Goal: Transaction & Acquisition: Purchase product/service

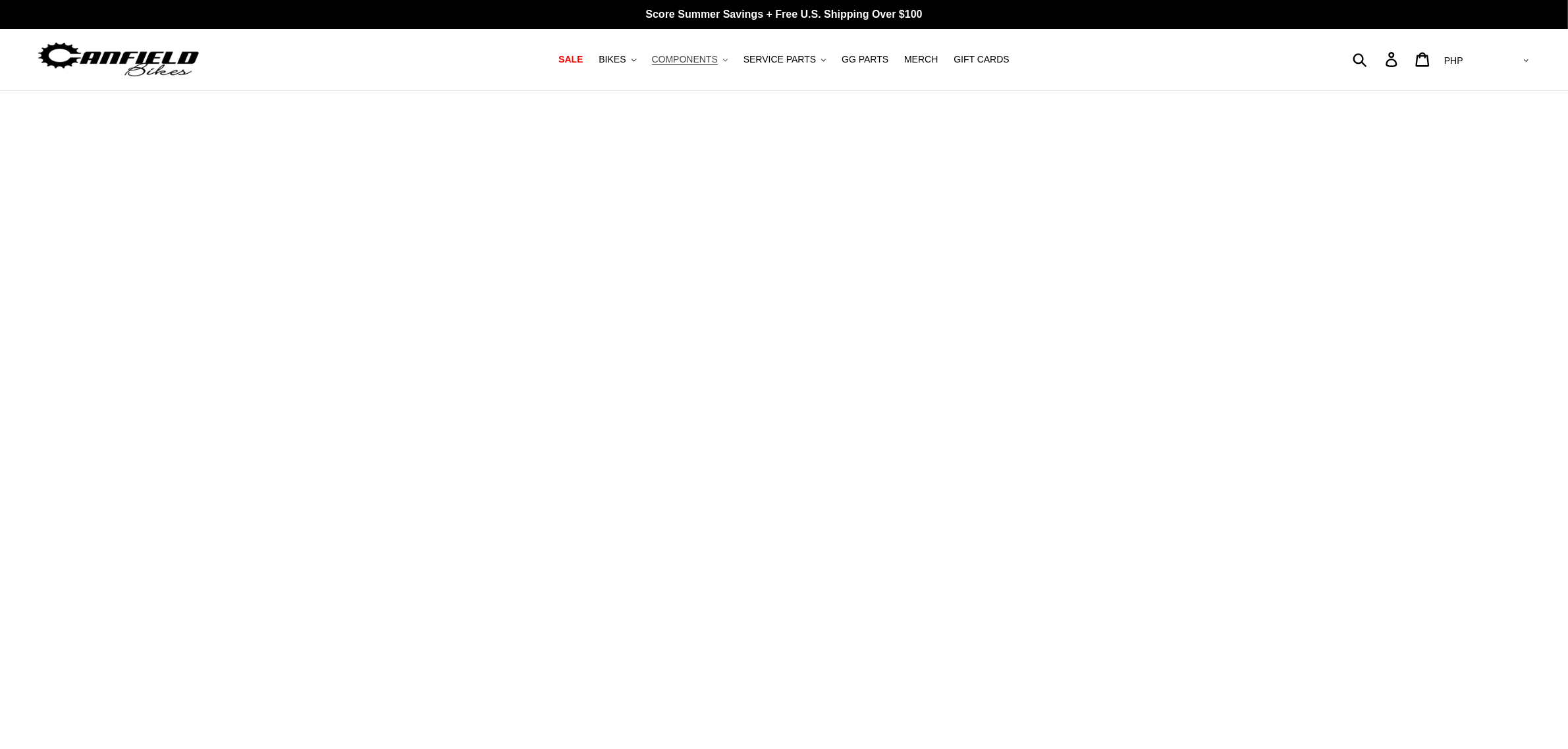
click at [715, 63] on span "COMPONENTS" at bounding box center [684, 59] width 66 height 11
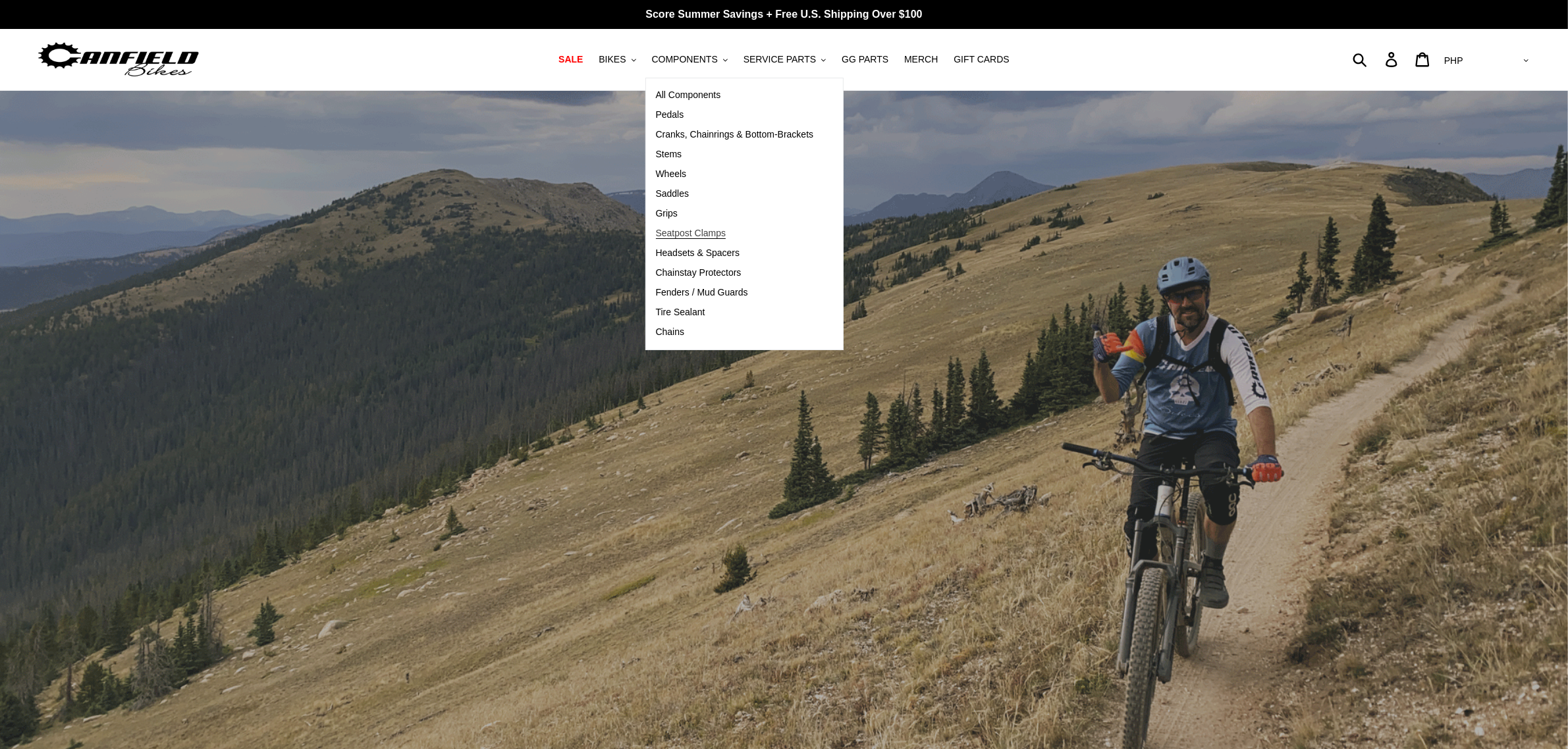
click at [703, 236] on span "Seatpost Clamps" at bounding box center [691, 234] width 71 height 11
click at [691, 230] on span "Seatpost Clamps" at bounding box center [691, 234] width 71 height 11
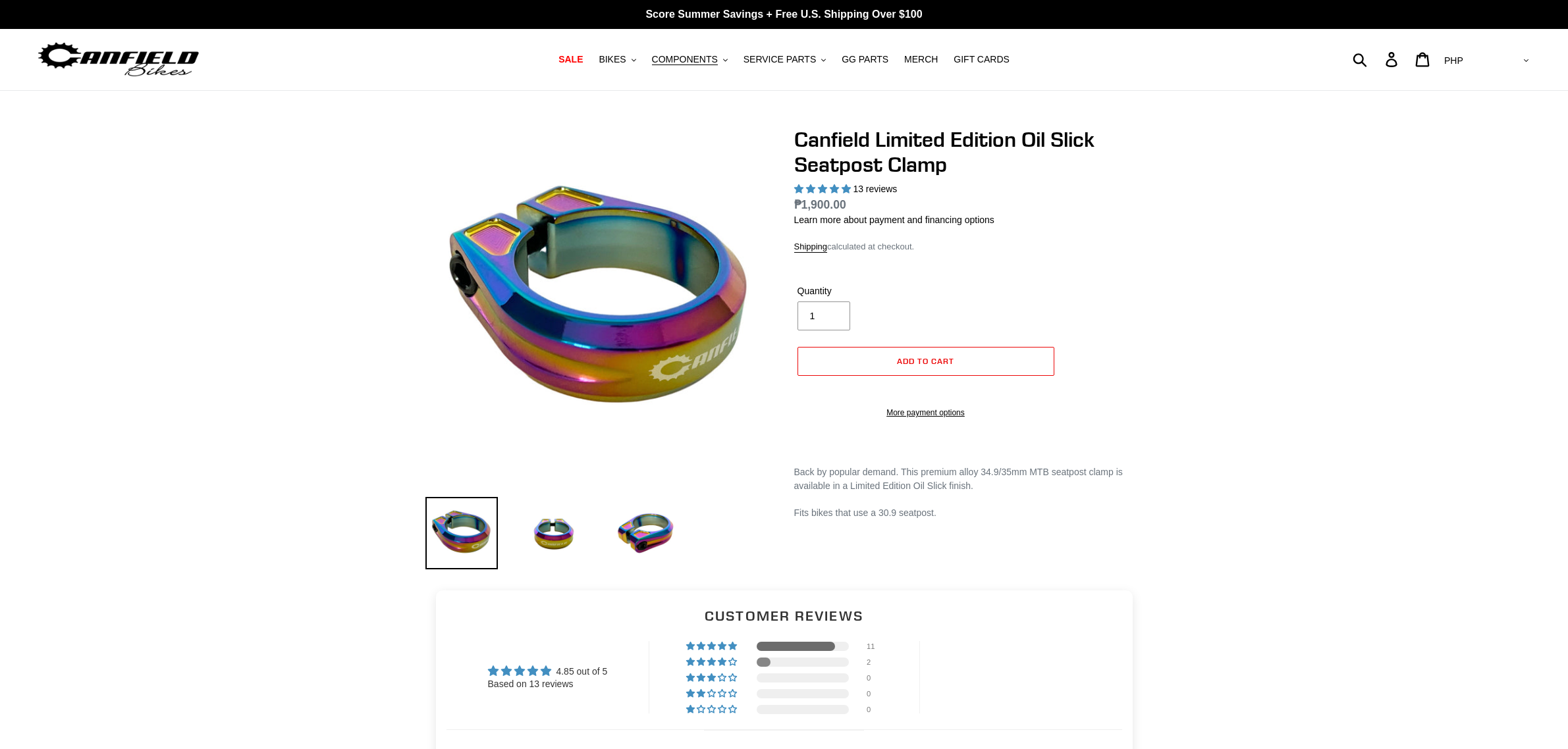
select select "highest-rating"
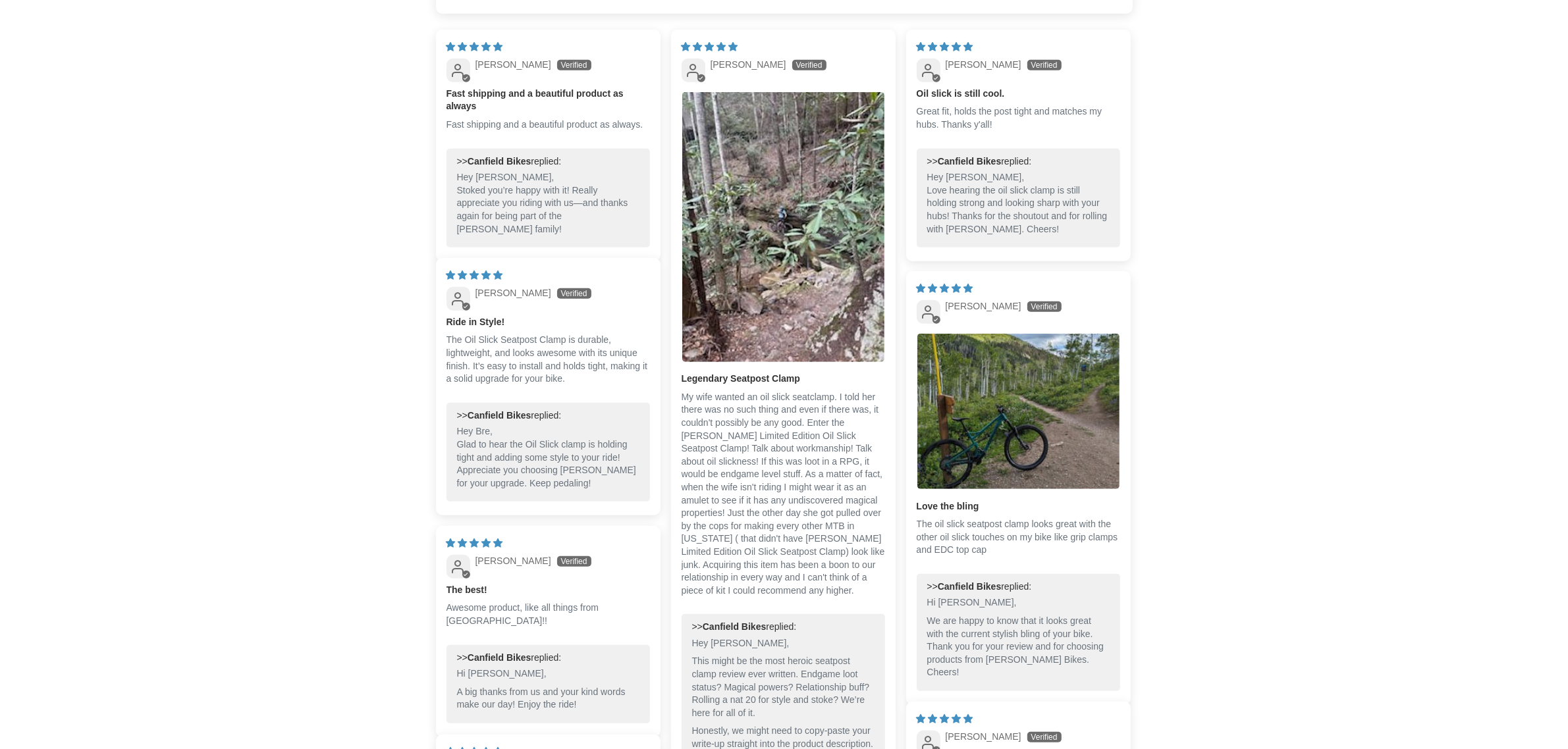
scroll to position [902, 0]
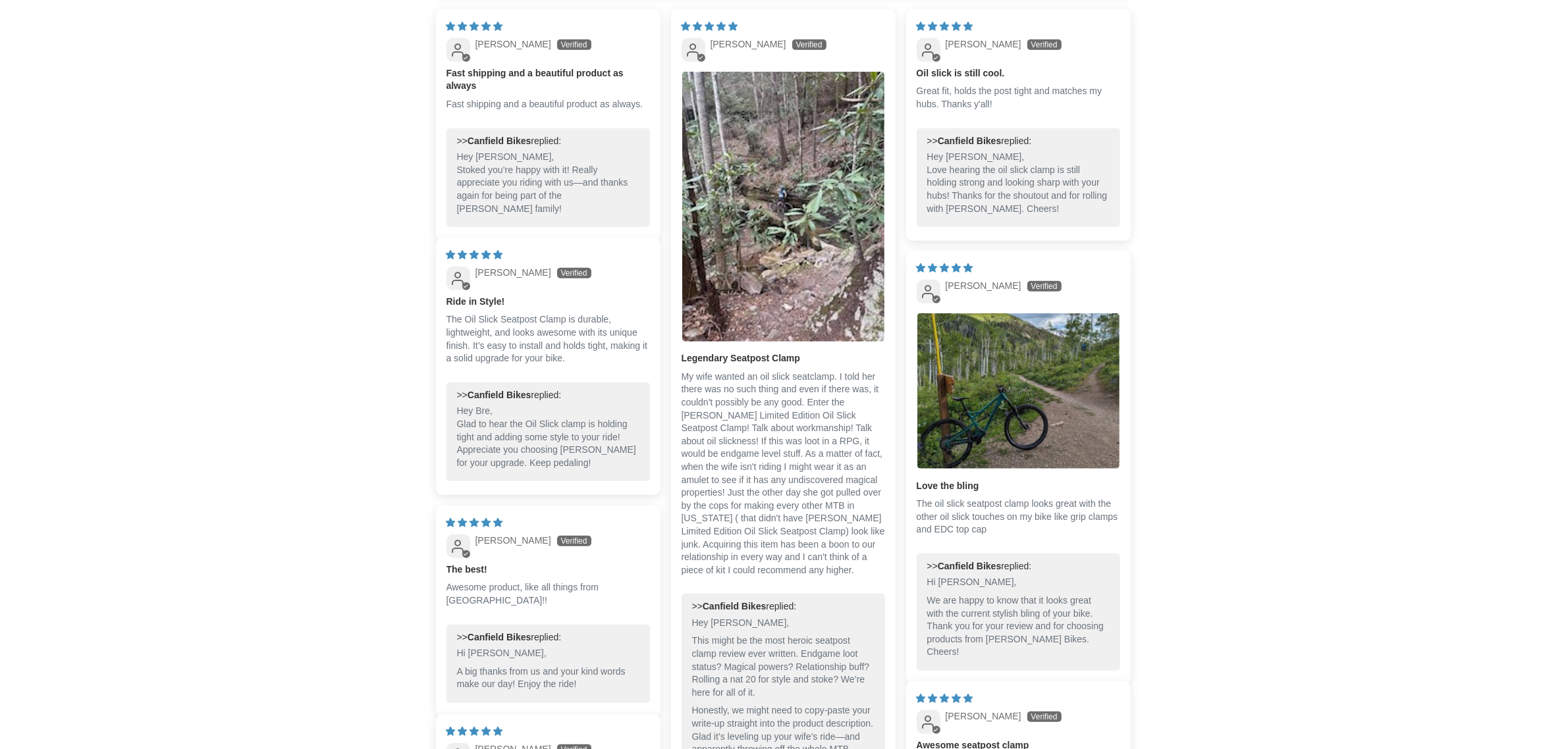
click at [1367, 297] on main "Canfield Limited Edition Oil Slick Seatpost Clamp 13 reviews Regular price /" at bounding box center [784, 263] width 1568 height 2148
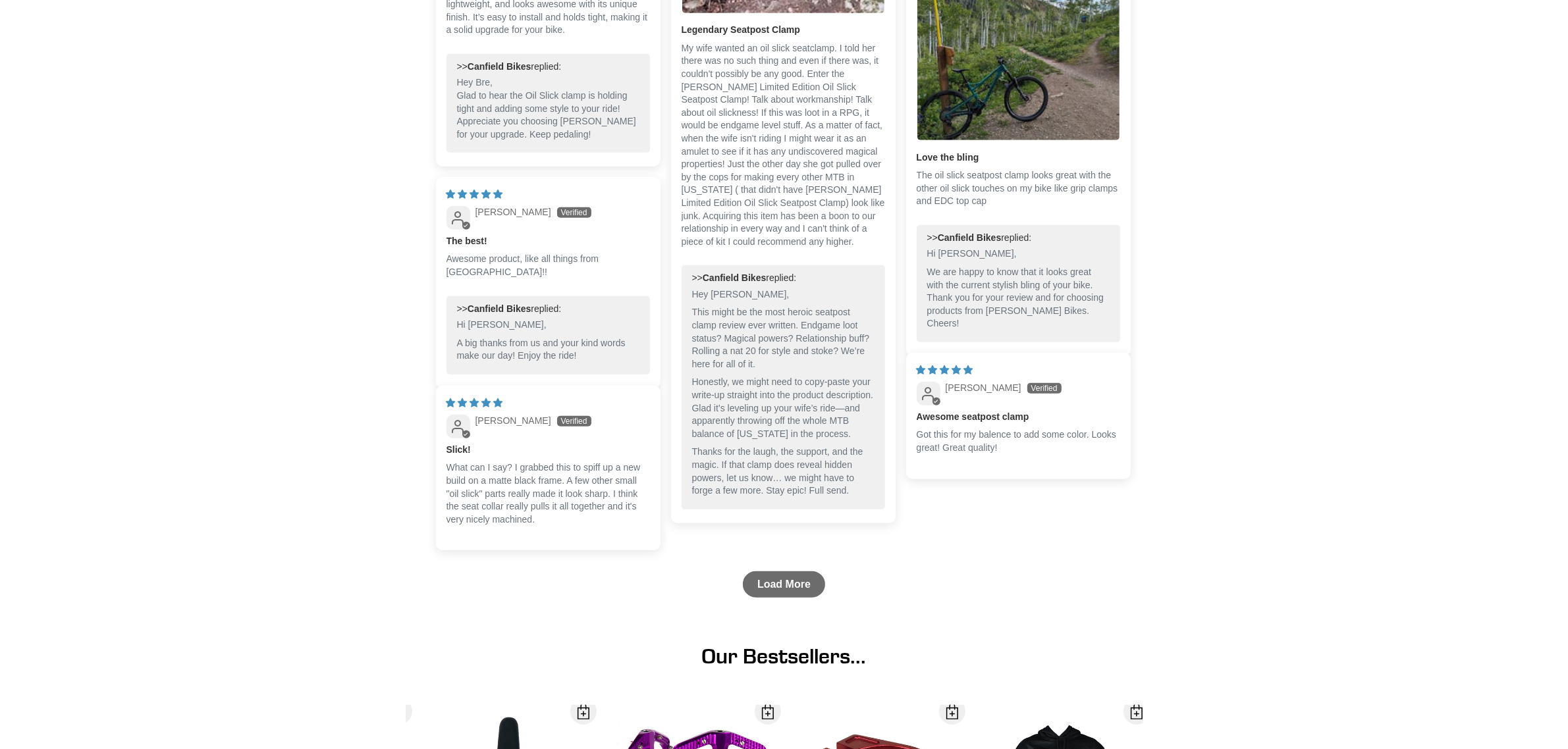
scroll to position [1231, 0]
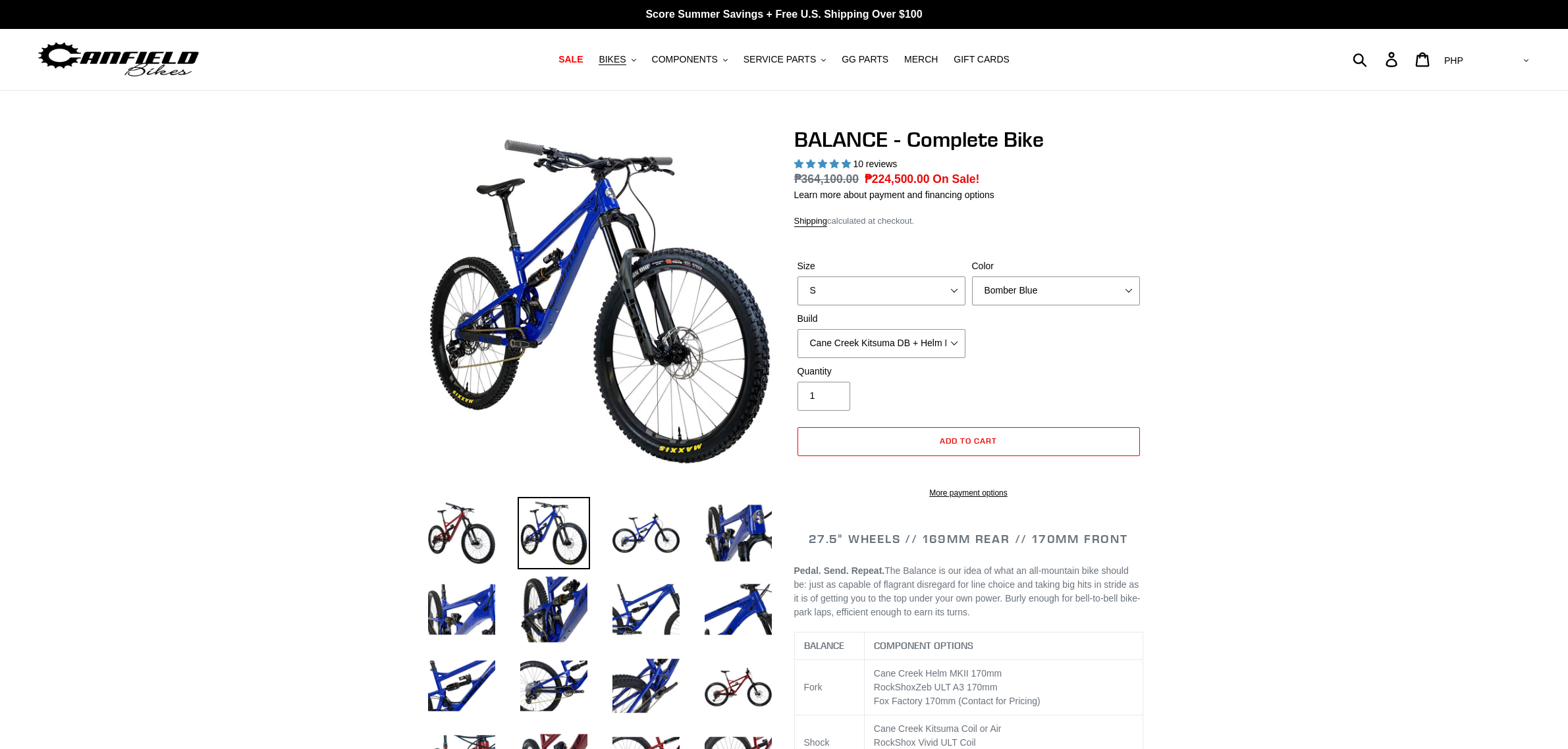
select select "highest-rating"
